Goal: Task Accomplishment & Management: Use online tool/utility

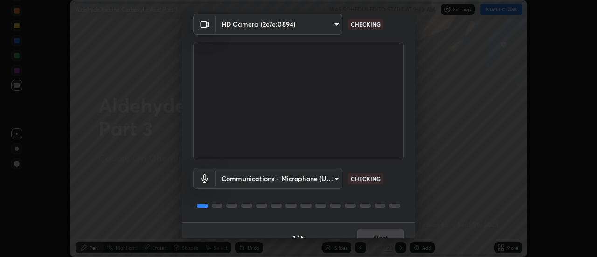
scroll to position [49, 0]
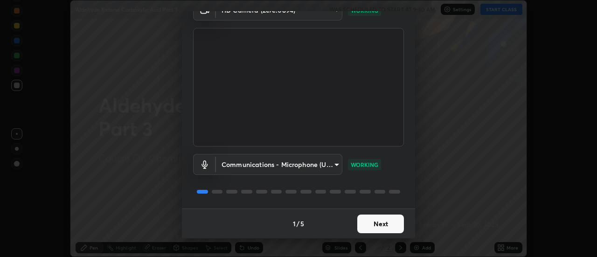
click at [366, 221] on button "Next" at bounding box center [380, 224] width 47 height 19
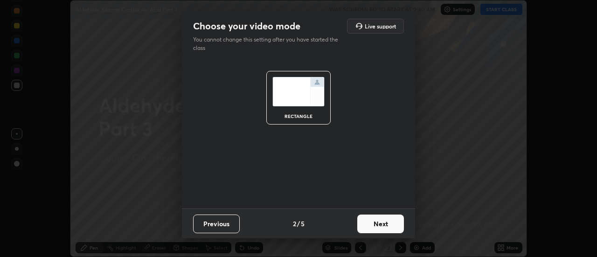
click at [364, 219] on button "Next" at bounding box center [380, 224] width 47 height 19
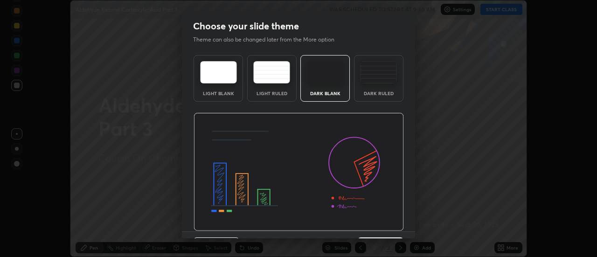
scroll to position [23, 0]
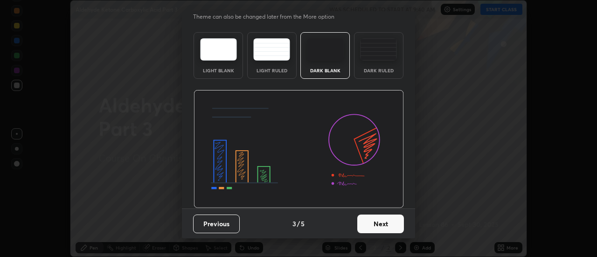
click at [386, 223] on button "Next" at bounding box center [380, 224] width 47 height 19
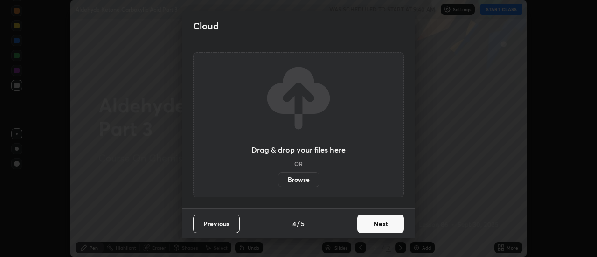
click at [386, 224] on button "Next" at bounding box center [380, 224] width 47 height 19
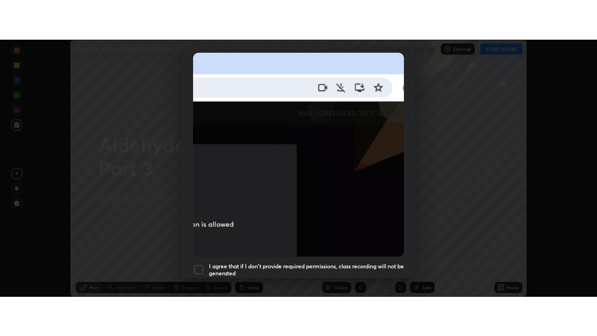
scroll to position [239, 0]
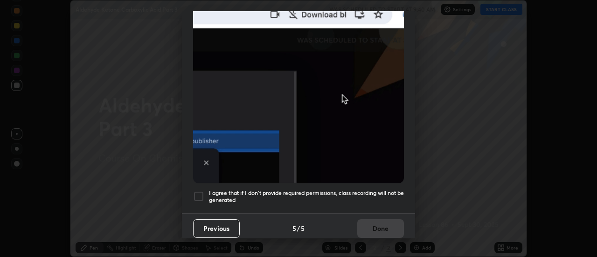
click at [372, 189] on h5 "I agree that if I don't provide required permissions, class recording will not …" at bounding box center [306, 196] width 195 height 14
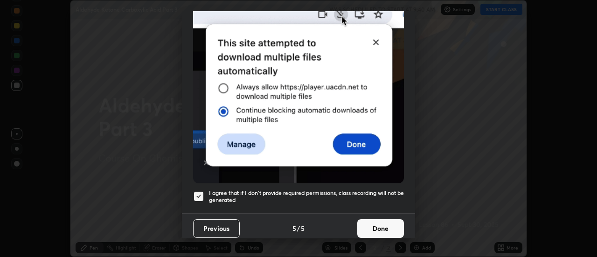
click at [378, 225] on button "Done" at bounding box center [380, 228] width 47 height 19
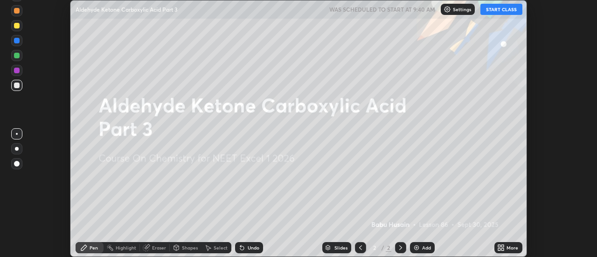
click at [503, 14] on button "START CLASS" at bounding box center [502, 9] width 42 height 11
click at [424, 243] on div "Add" at bounding box center [422, 247] width 25 height 11
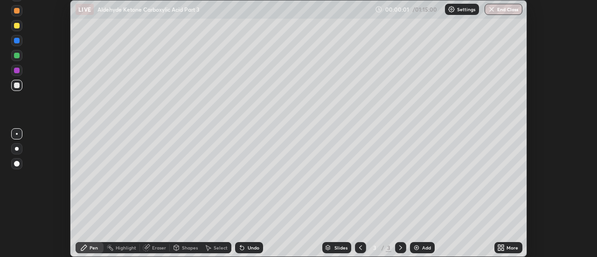
click at [507, 248] on div "More" at bounding box center [513, 247] width 12 height 5
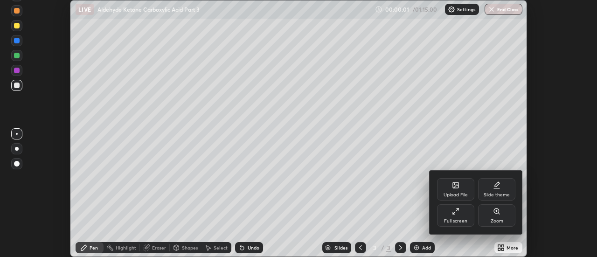
click at [462, 215] on div "Full screen" at bounding box center [455, 215] width 37 height 22
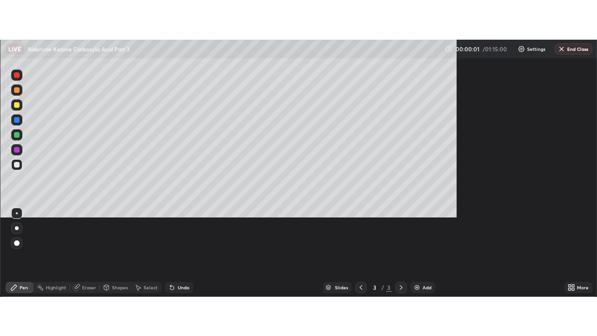
scroll to position [336, 597]
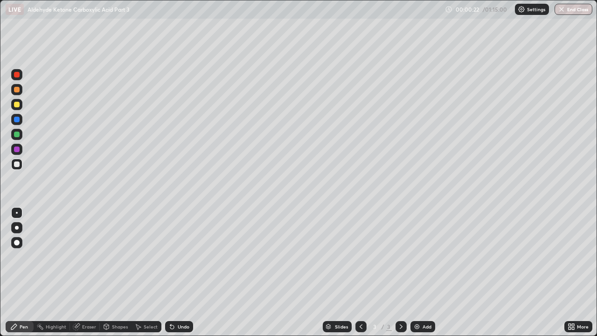
click at [19, 89] on div at bounding box center [17, 90] width 6 height 6
click at [18, 120] on div at bounding box center [17, 120] width 6 height 6
click at [21, 103] on div at bounding box center [16, 104] width 11 height 11
click at [16, 120] on div at bounding box center [17, 120] width 6 height 6
click at [14, 105] on div at bounding box center [17, 105] width 6 height 6
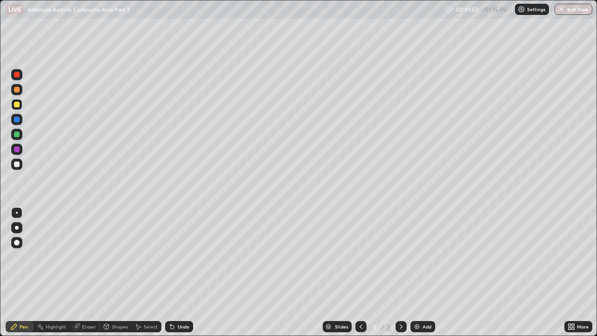
click at [16, 121] on div at bounding box center [17, 120] width 6 height 6
click at [18, 105] on div at bounding box center [17, 105] width 6 height 6
click at [175, 257] on div "Undo" at bounding box center [179, 326] width 28 height 11
click at [17, 165] on div at bounding box center [17, 164] width 6 height 6
click at [417, 257] on img at bounding box center [416, 326] width 7 height 7
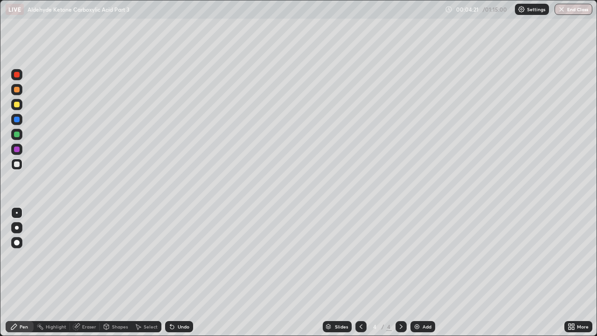
click at [17, 104] on div at bounding box center [17, 105] width 6 height 6
click at [178, 257] on div "Undo" at bounding box center [179, 326] width 28 height 11
click at [17, 119] on div at bounding box center [17, 120] width 6 height 6
click at [16, 90] on div at bounding box center [17, 90] width 6 height 6
click at [16, 120] on div at bounding box center [17, 120] width 6 height 6
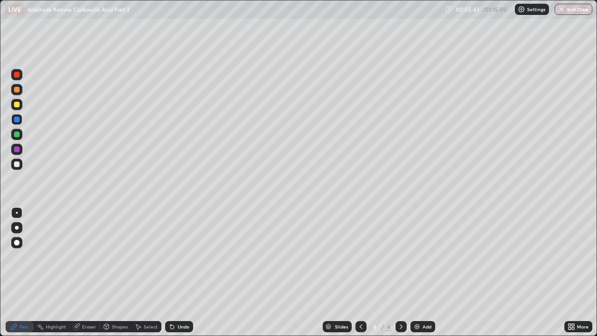
click at [17, 105] on div at bounding box center [17, 105] width 6 height 6
click at [15, 166] on div at bounding box center [17, 164] width 6 height 6
click at [424, 257] on div "Add" at bounding box center [427, 326] width 9 height 5
click at [17, 90] on div at bounding box center [17, 90] width 6 height 6
click at [18, 121] on div at bounding box center [17, 120] width 6 height 6
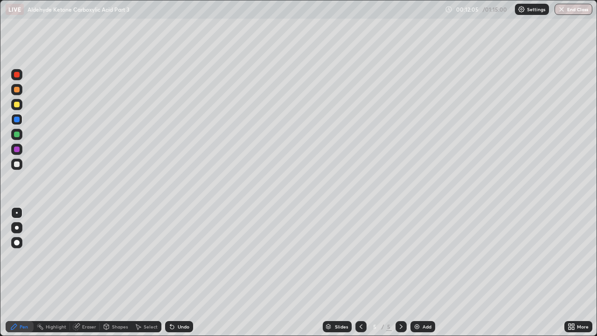
click at [19, 91] on div at bounding box center [17, 90] width 6 height 6
click at [173, 257] on icon at bounding box center [171, 326] width 7 height 7
click at [17, 104] on div at bounding box center [17, 105] width 6 height 6
click at [181, 257] on div "Undo" at bounding box center [179, 326] width 28 height 11
click at [17, 165] on div at bounding box center [17, 164] width 6 height 6
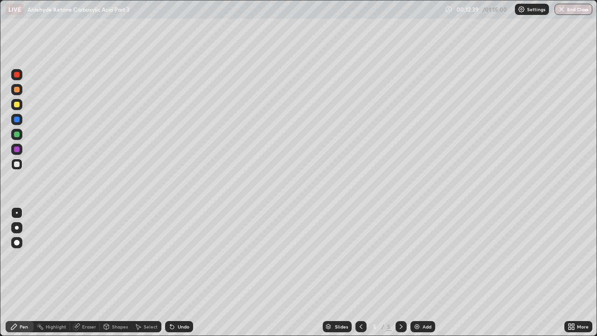
click at [183, 257] on div "Undo" at bounding box center [184, 326] width 12 height 5
click at [21, 166] on div at bounding box center [16, 164] width 11 height 11
click at [16, 134] on div at bounding box center [17, 135] width 6 height 6
click at [13, 103] on div at bounding box center [16, 104] width 11 height 11
click at [15, 166] on div at bounding box center [17, 164] width 6 height 6
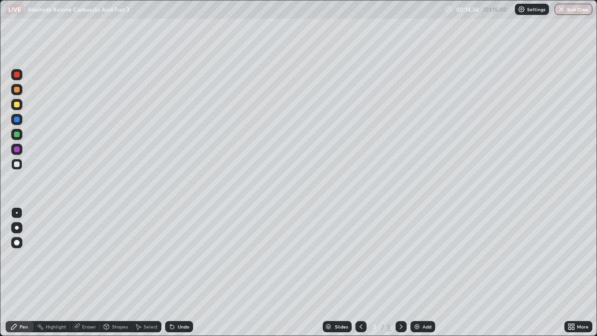
click at [17, 105] on div at bounding box center [17, 105] width 6 height 6
click at [420, 257] on div "Add" at bounding box center [423, 326] width 25 height 11
click at [15, 87] on div at bounding box center [17, 90] width 6 height 6
click at [174, 257] on icon at bounding box center [171, 326] width 7 height 7
click at [173, 257] on div "Undo" at bounding box center [179, 326] width 28 height 11
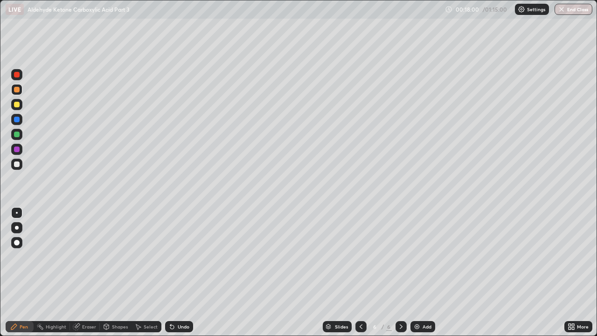
click at [176, 257] on div "Undo" at bounding box center [179, 326] width 28 height 11
click at [18, 168] on div at bounding box center [16, 164] width 11 height 11
click at [18, 107] on div at bounding box center [17, 105] width 6 height 6
click at [17, 120] on div at bounding box center [17, 120] width 6 height 6
click at [16, 134] on div at bounding box center [17, 135] width 6 height 6
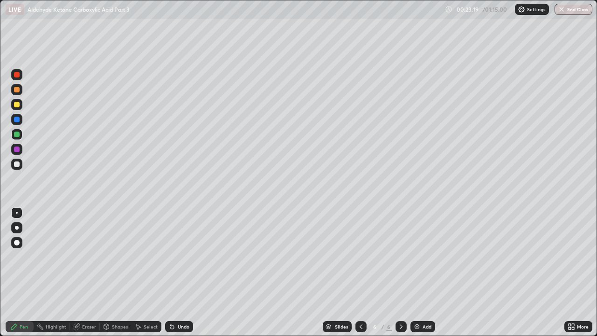
click at [424, 257] on div "Add" at bounding box center [427, 326] width 9 height 5
click at [15, 90] on div at bounding box center [17, 90] width 6 height 6
click at [19, 166] on div at bounding box center [17, 164] width 6 height 6
click at [17, 119] on div at bounding box center [17, 120] width 6 height 6
click at [18, 162] on div at bounding box center [17, 164] width 6 height 6
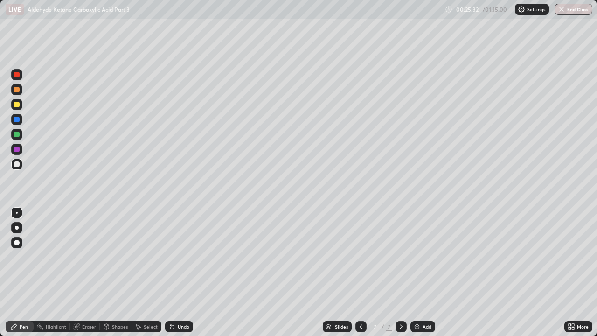
click at [17, 119] on div at bounding box center [17, 120] width 6 height 6
click at [19, 166] on div at bounding box center [17, 164] width 6 height 6
click at [15, 167] on div at bounding box center [17, 164] width 6 height 6
click at [17, 122] on div at bounding box center [17, 120] width 6 height 6
click at [15, 166] on div at bounding box center [17, 164] width 6 height 6
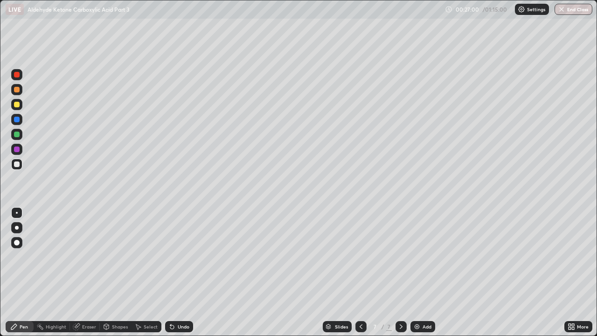
click at [19, 166] on div at bounding box center [17, 164] width 6 height 6
click at [418, 257] on img at bounding box center [416, 326] width 7 height 7
click at [15, 165] on div at bounding box center [17, 164] width 6 height 6
click at [18, 90] on div at bounding box center [17, 90] width 6 height 6
click at [23, 129] on div at bounding box center [16, 134] width 15 height 15
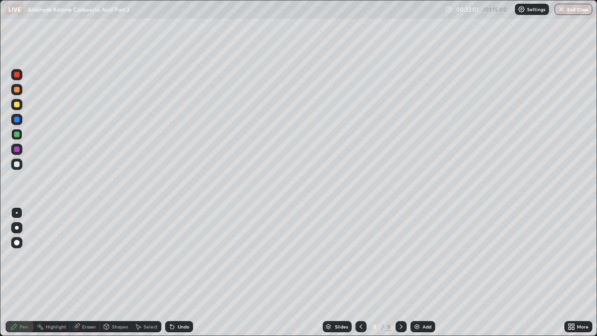
click at [19, 89] on div at bounding box center [17, 90] width 6 height 6
click at [17, 164] on div at bounding box center [17, 164] width 6 height 6
click at [424, 257] on div "Add" at bounding box center [427, 326] width 9 height 5
click at [19, 89] on div at bounding box center [17, 90] width 6 height 6
click at [15, 105] on div at bounding box center [17, 105] width 6 height 6
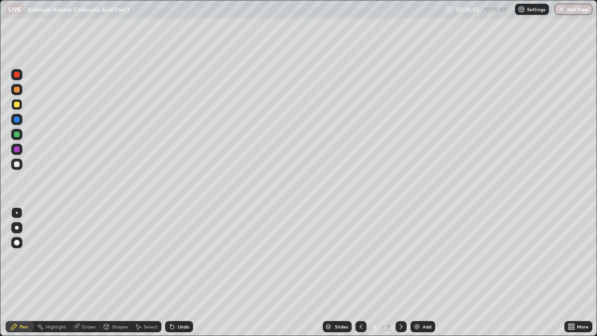
click at [17, 120] on div at bounding box center [17, 120] width 6 height 6
click at [18, 137] on div at bounding box center [17, 135] width 6 height 6
click at [19, 120] on div at bounding box center [17, 120] width 6 height 6
click at [19, 105] on div at bounding box center [17, 105] width 6 height 6
click at [21, 168] on div at bounding box center [16, 164] width 11 height 11
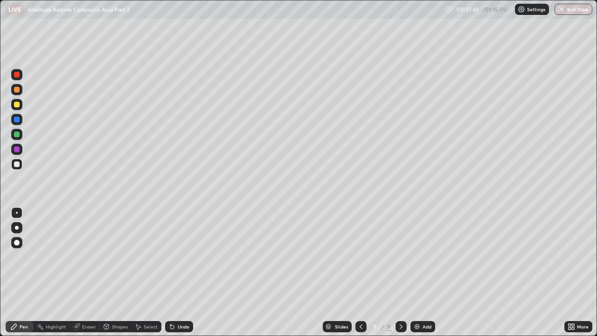
click at [15, 90] on div at bounding box center [17, 90] width 6 height 6
click at [16, 105] on div at bounding box center [17, 105] width 6 height 6
click at [17, 162] on div at bounding box center [17, 164] width 6 height 6
click at [18, 135] on div at bounding box center [17, 135] width 6 height 6
click at [426, 257] on div "Add" at bounding box center [427, 326] width 9 height 5
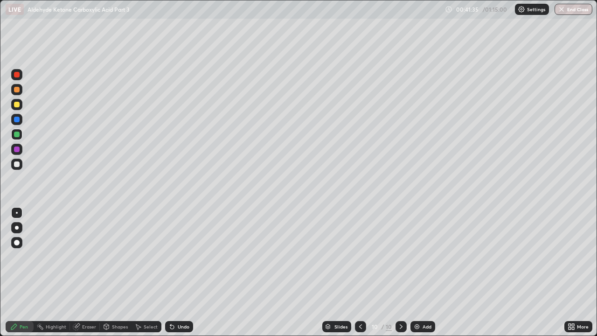
click at [17, 91] on div at bounding box center [17, 90] width 6 height 6
click at [16, 119] on div at bounding box center [17, 120] width 6 height 6
click at [20, 105] on div at bounding box center [16, 104] width 11 height 11
click at [17, 119] on div at bounding box center [17, 120] width 6 height 6
click at [20, 105] on div at bounding box center [16, 104] width 11 height 11
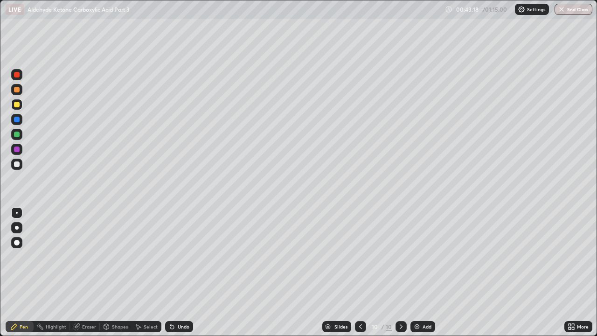
click at [17, 164] on div at bounding box center [17, 164] width 6 height 6
click at [180, 257] on div "Undo" at bounding box center [184, 326] width 12 height 5
click at [16, 105] on div at bounding box center [17, 105] width 6 height 6
click at [19, 165] on div at bounding box center [17, 164] width 6 height 6
click at [182, 257] on div "Undo" at bounding box center [179, 326] width 28 height 11
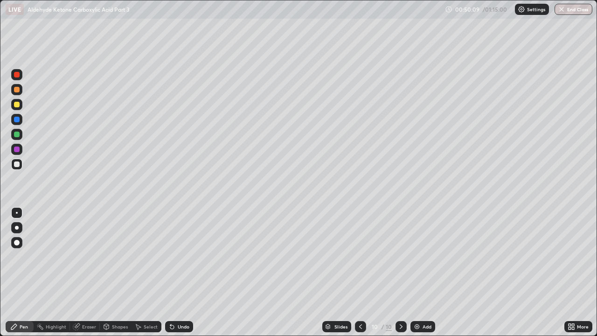
click at [425, 257] on div "Add" at bounding box center [427, 326] width 9 height 5
click at [16, 91] on div at bounding box center [17, 90] width 6 height 6
click at [18, 120] on div at bounding box center [17, 120] width 6 height 6
click at [18, 136] on div at bounding box center [17, 135] width 6 height 6
click at [0, 118] on div "Setting up your live class" at bounding box center [298, 168] width 597 height 336
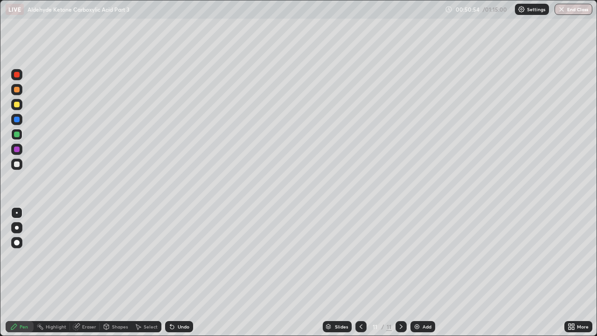
click at [16, 103] on div at bounding box center [17, 105] width 6 height 6
click at [17, 166] on div at bounding box center [17, 164] width 6 height 6
click at [178, 257] on div "Undo" at bounding box center [184, 326] width 12 height 5
click at [175, 257] on div "Undo" at bounding box center [179, 326] width 28 height 11
click at [172, 257] on div "Undo" at bounding box center [179, 326] width 28 height 11
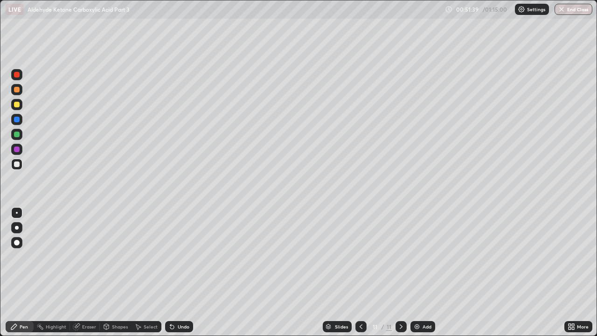
click at [174, 257] on div "Undo" at bounding box center [179, 326] width 28 height 11
click at [172, 257] on div "Undo" at bounding box center [177, 326] width 32 height 19
click at [173, 257] on div "Undo" at bounding box center [177, 326] width 32 height 19
click at [172, 257] on div "Undo" at bounding box center [179, 326] width 28 height 11
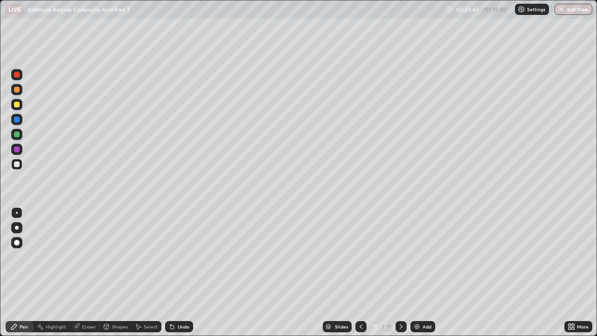
click at [18, 165] on div at bounding box center [17, 164] width 6 height 6
click at [17, 134] on div at bounding box center [17, 135] width 6 height 6
click at [15, 107] on div at bounding box center [17, 105] width 6 height 6
click at [19, 166] on div at bounding box center [16, 164] width 11 height 11
click at [16, 163] on div at bounding box center [17, 164] width 6 height 6
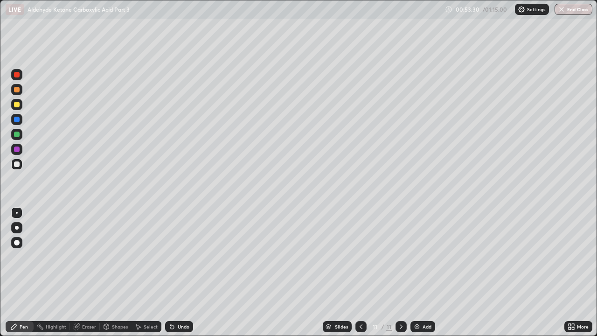
click at [414, 257] on img at bounding box center [416, 326] width 7 height 7
click at [360, 257] on icon at bounding box center [360, 326] width 7 height 7
click at [17, 87] on div at bounding box center [17, 90] width 6 height 6
click at [18, 161] on div at bounding box center [17, 164] width 6 height 6
click at [573, 6] on button "End Class" at bounding box center [574, 9] width 38 height 11
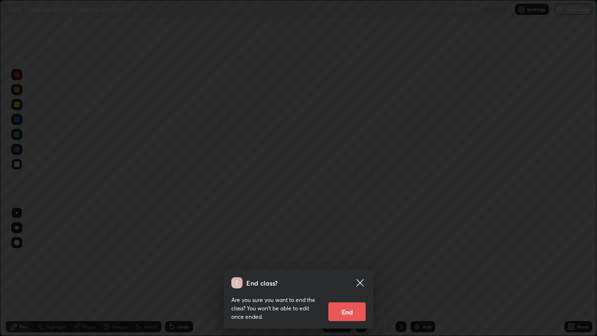
click at [357, 257] on button "End" at bounding box center [347, 311] width 37 height 19
